Goal: Information Seeking & Learning: Learn about a topic

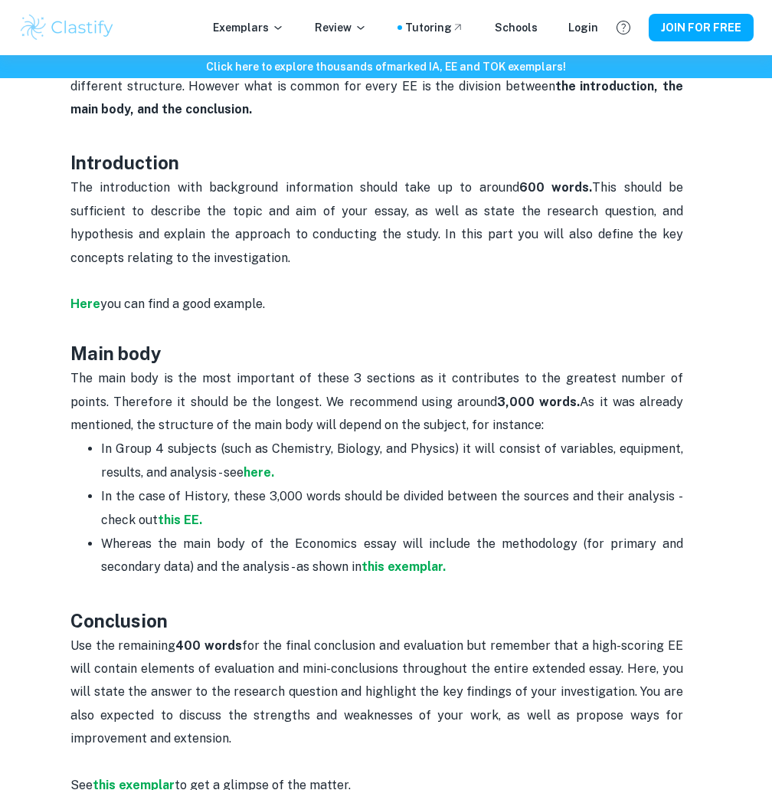
scroll to position [766, 0]
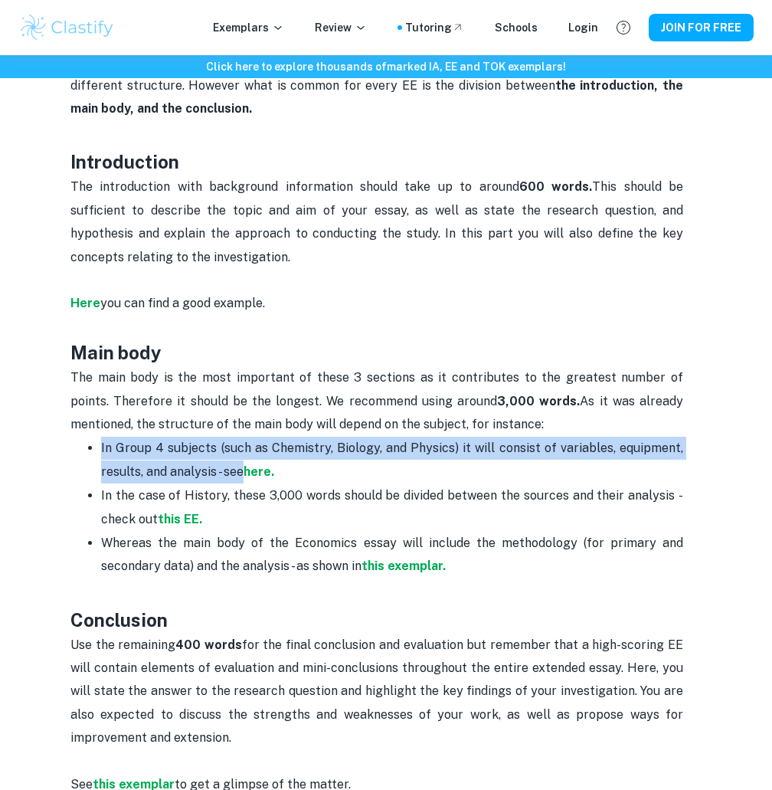
drag, startPoint x: 101, startPoint y: 424, endPoint x: 242, endPoint y: 447, distance: 142.7
click at [242, 447] on p "In Group 4 subjects (such as Chemistry, Biology, and Physics) it will consist o…" at bounding box center [392, 460] width 582 height 47
click at [243, 455] on div at bounding box center [243, 455] width 0 height 0
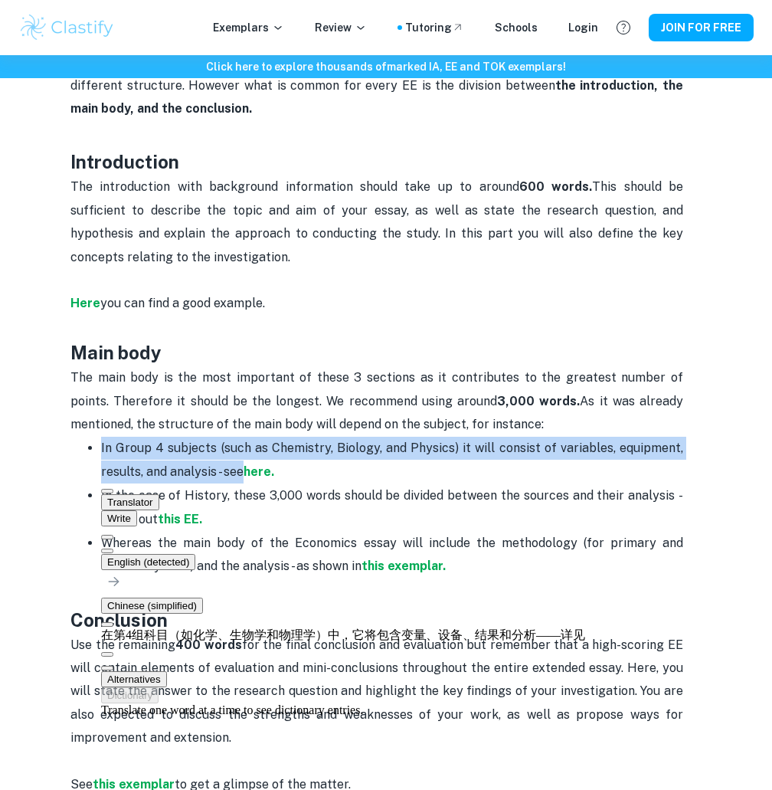
click at [314, 437] on p "In Group 4 subjects (such as Chemistry, Biology, and Physics) it will consist o…" at bounding box center [392, 460] width 582 height 47
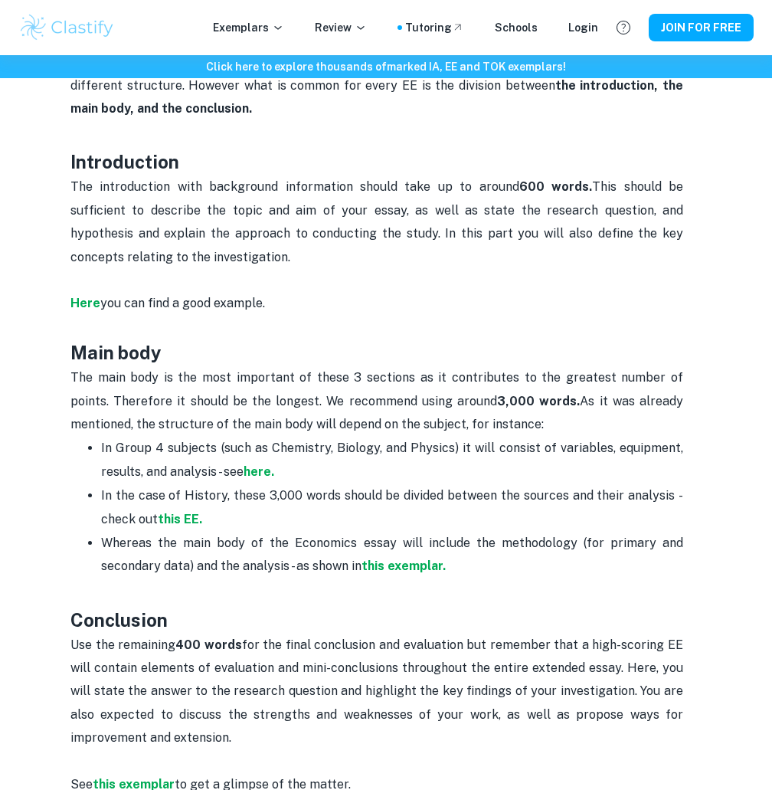
drag, startPoint x: 57, startPoint y: 351, endPoint x: 480, endPoint y: 541, distance: 464.5
click at [480, 541] on div "EE word count and page limit By [PERSON_NAME] • [DATE] Get feedback on your EE …" at bounding box center [377, 534] width 705 height 2328
click at [447, 549] on div at bounding box center [447, 549] width 0 height 0
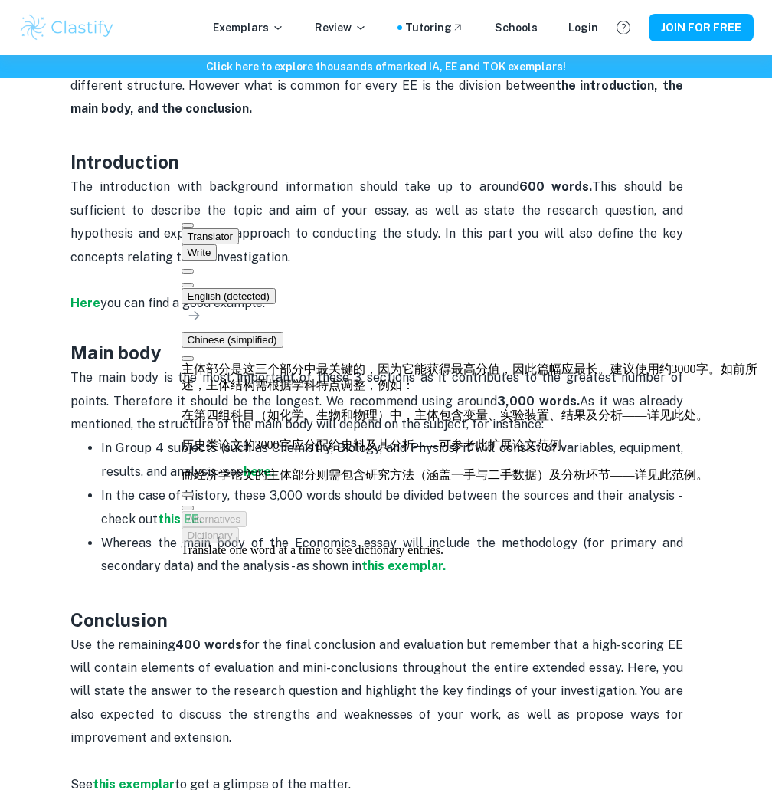
click at [679, 542] on p "Whereas the main body of the Economics essay will include the methodology (for …" at bounding box center [392, 555] width 582 height 47
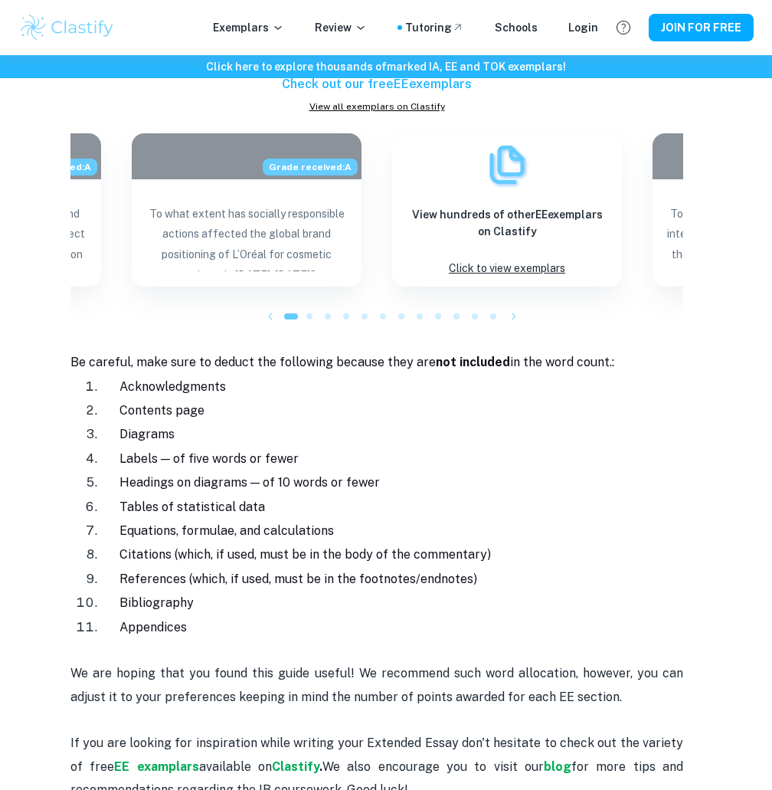
scroll to position [1532, 0]
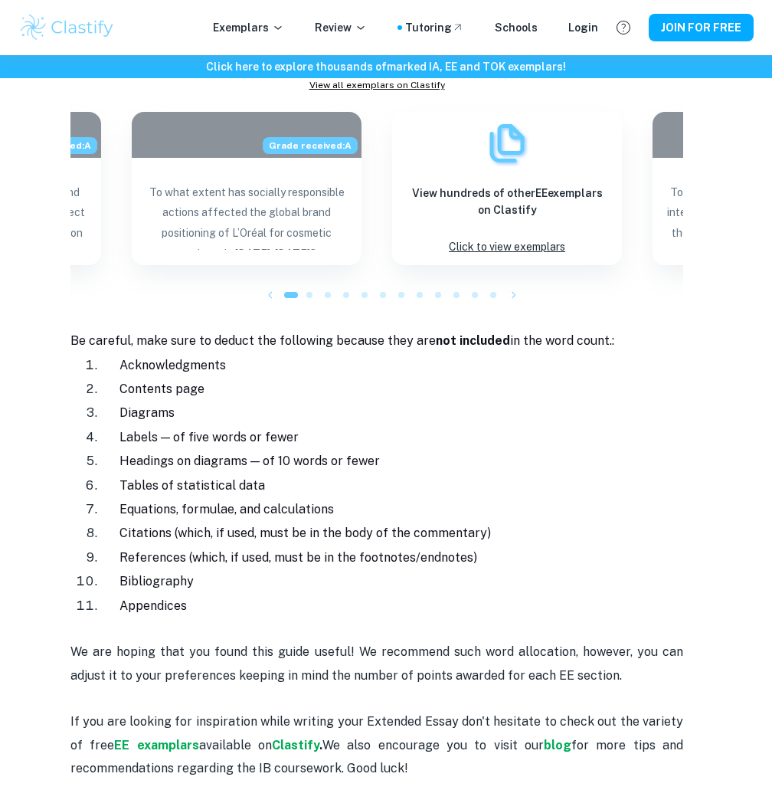
drag, startPoint x: 756, startPoint y: 562, endPoint x: 630, endPoint y: 551, distance: 126.1
